Goal: Navigation & Orientation: Find specific page/section

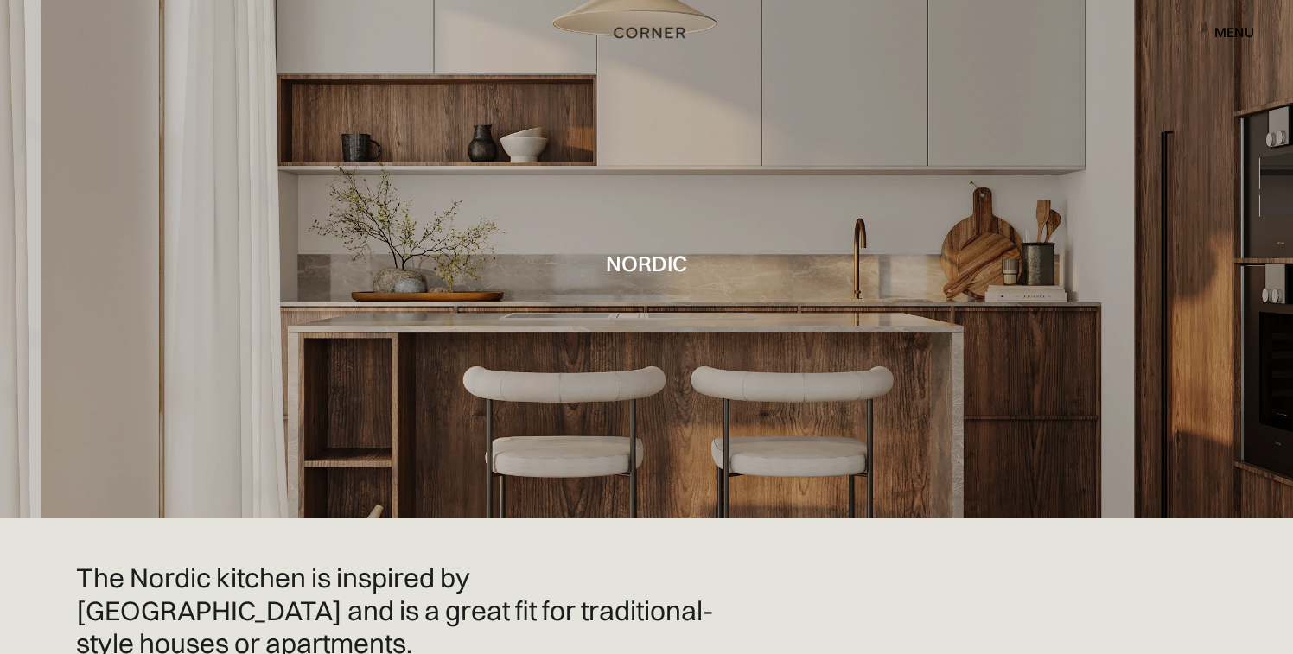
click at [663, 34] on img "home" at bounding box center [649, 33] width 71 height 22
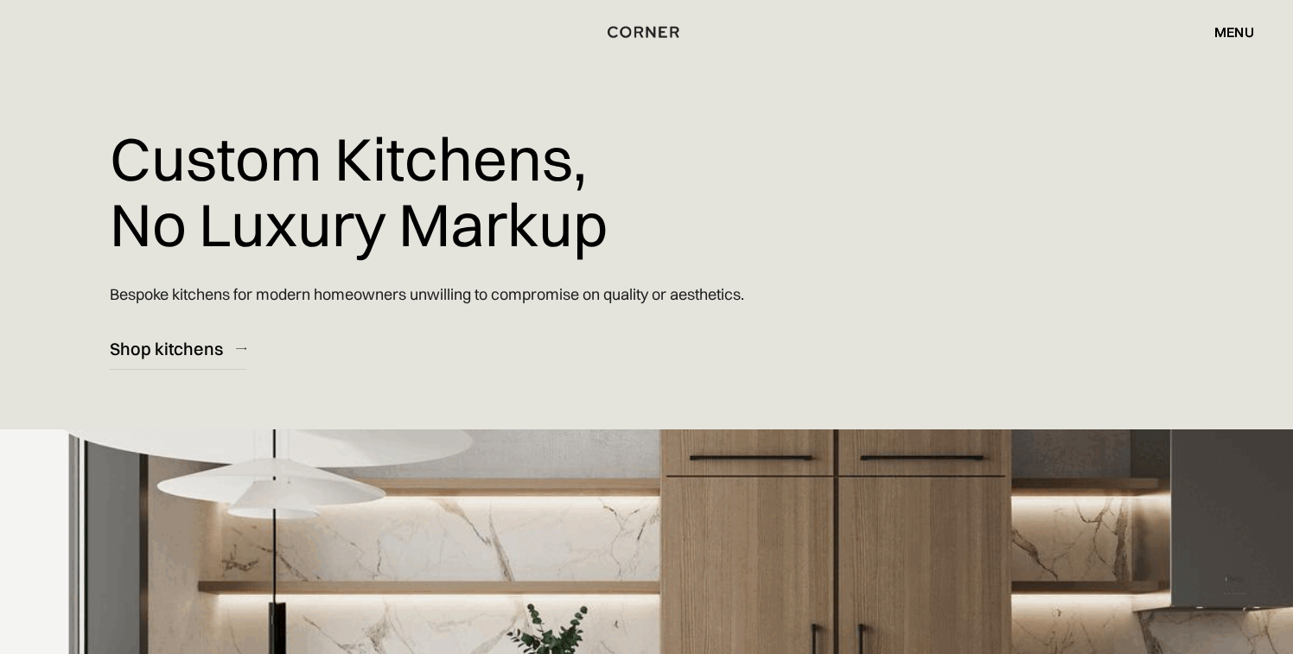
scroll to position [20, 0]
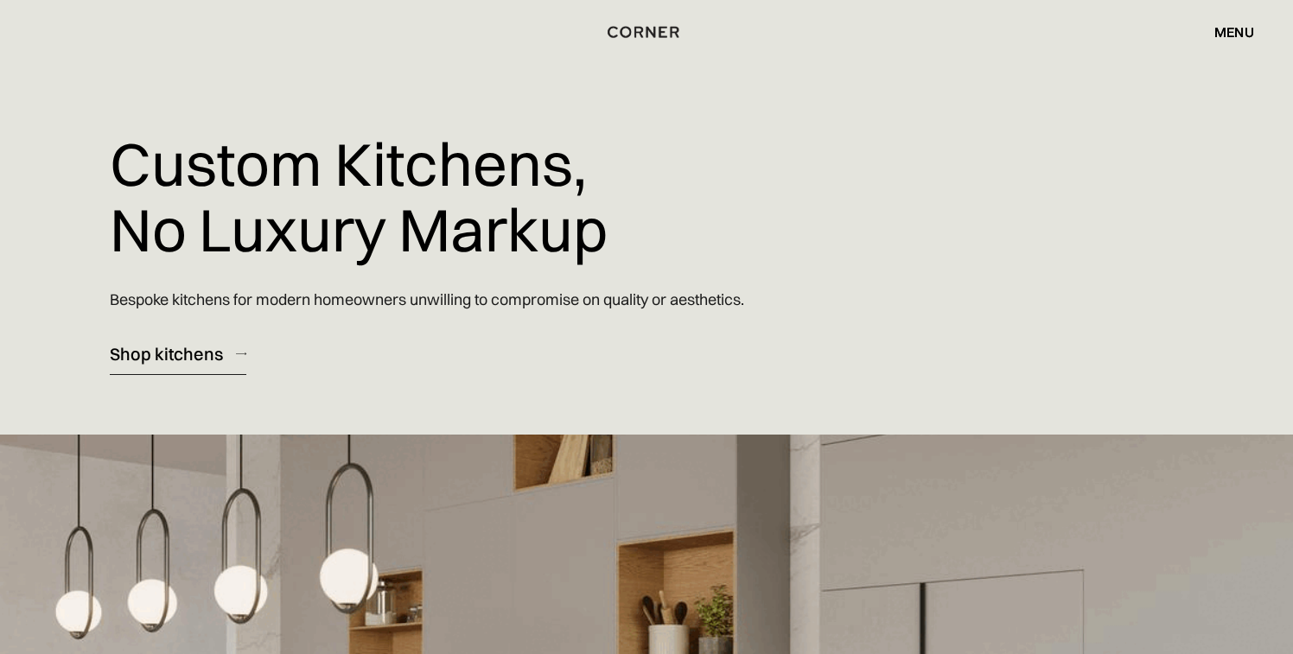
click at [224, 350] on link "Shop kitchens" at bounding box center [178, 354] width 137 height 42
